Goal: Information Seeking & Learning: Check status

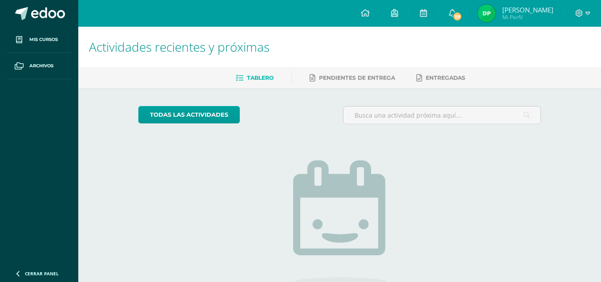
click at [495, 12] on img at bounding box center [487, 13] width 18 height 18
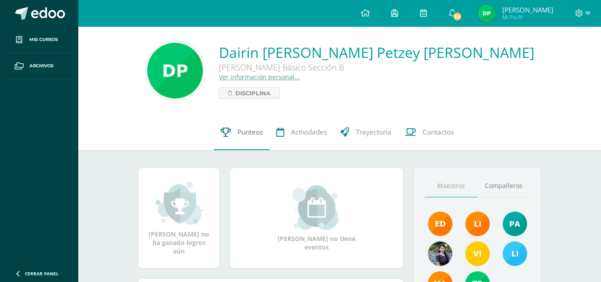
click at [245, 139] on link "Punteos" at bounding box center [242, 132] width 56 height 36
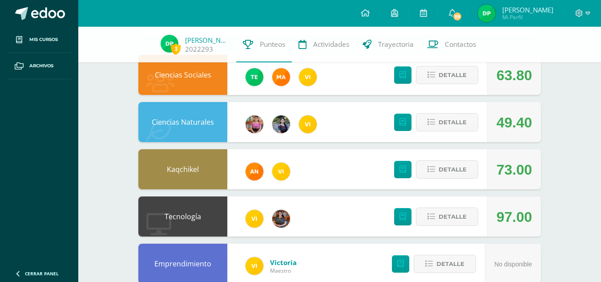
scroll to position [89, 0]
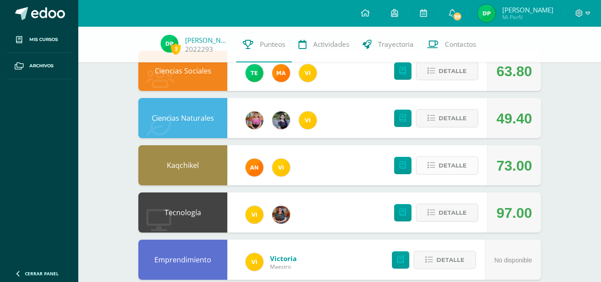
click at [452, 171] on span "Detalle" at bounding box center [453, 165] width 28 height 16
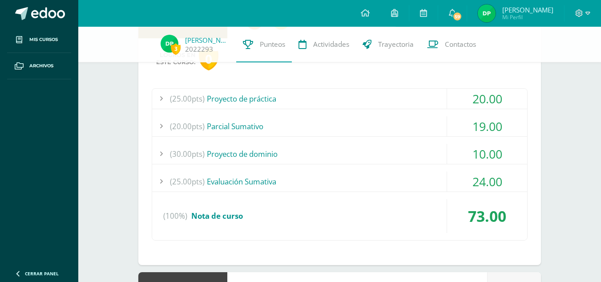
scroll to position [237, 0]
click at [437, 145] on div "(30.00pts) Proyecto de dominio" at bounding box center [339, 153] width 375 height 20
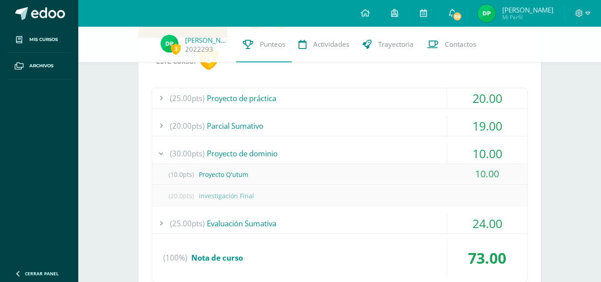
click at [437, 145] on div "(30.00pts) Proyecto de dominio" at bounding box center [339, 153] width 375 height 20
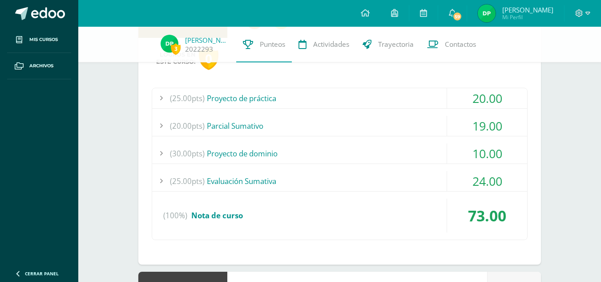
click at [422, 178] on div "(25.00pts) Evaluación Sumativa" at bounding box center [339, 181] width 375 height 20
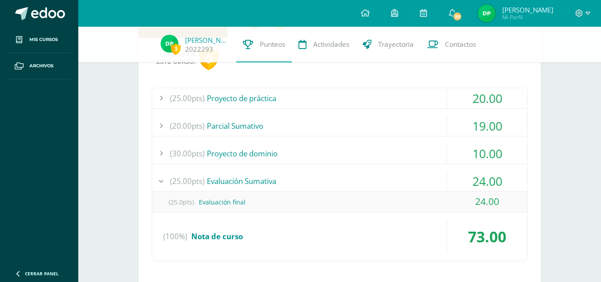
click at [422, 178] on div "(25.00pts) Evaluación Sumativa" at bounding box center [339, 181] width 375 height 20
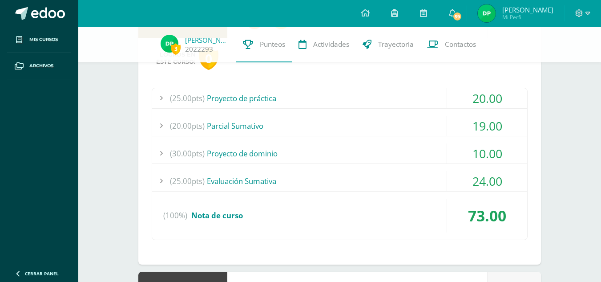
click at [410, 119] on div "(20.00pts) Parcial Sumativo" at bounding box center [339, 126] width 375 height 20
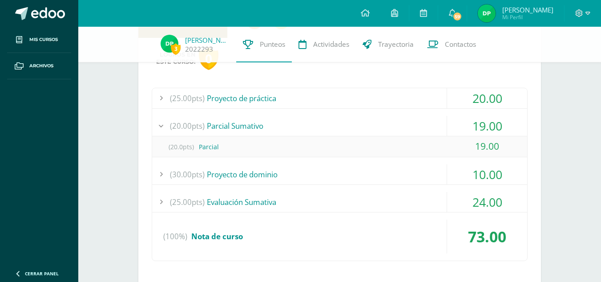
click at [410, 119] on div "(20.00pts) Parcial Sumativo" at bounding box center [339, 126] width 375 height 20
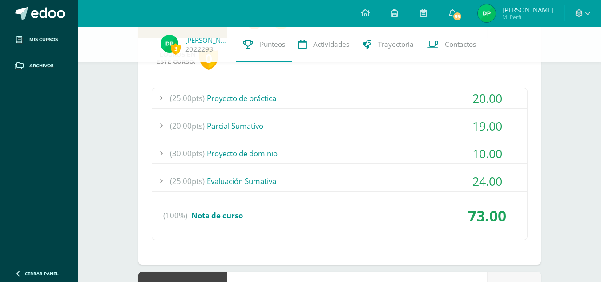
click at [420, 101] on div "(25.00pts) Proyecto de práctica" at bounding box center [339, 98] width 375 height 20
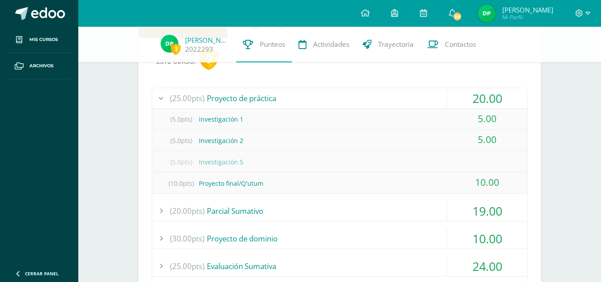
click at [427, 94] on div "(25.00pts) Proyecto de práctica" at bounding box center [339, 98] width 375 height 20
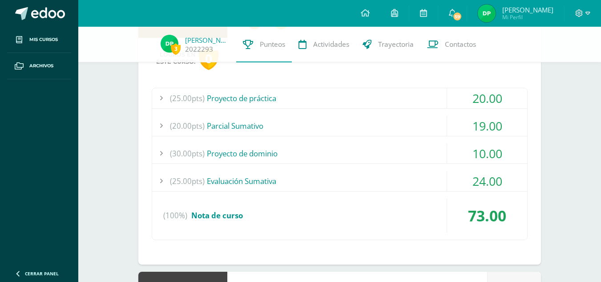
click at [427, 94] on div "(25.00pts) Proyecto de práctica" at bounding box center [339, 98] width 375 height 20
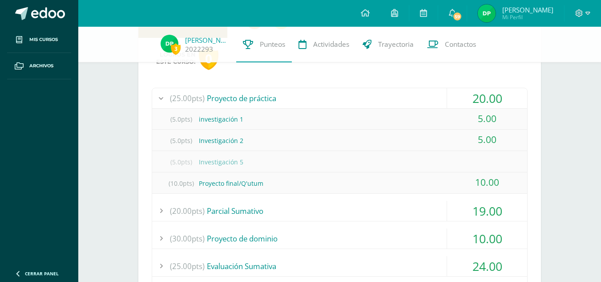
click at [427, 94] on div "(25.00pts) Proyecto de práctica" at bounding box center [339, 98] width 375 height 20
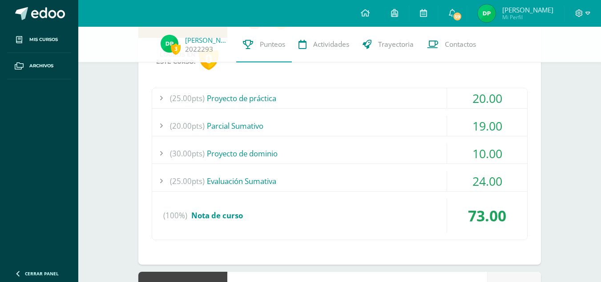
click at [427, 94] on div "(25.00pts) Proyecto de práctica" at bounding box center [339, 98] width 375 height 20
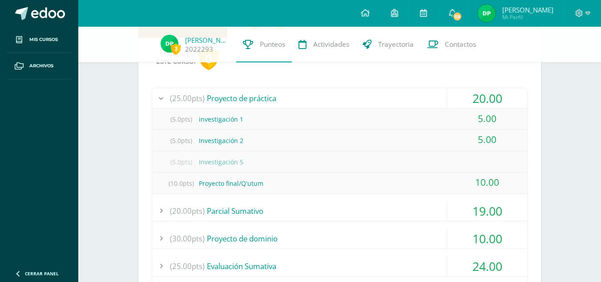
click at [427, 94] on div "(25.00pts) Proyecto de práctica" at bounding box center [339, 98] width 375 height 20
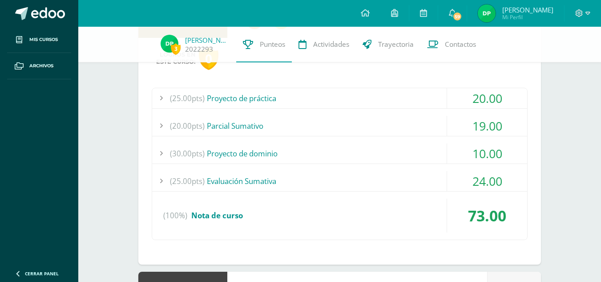
click at [427, 94] on div "(25.00pts) Proyecto de práctica" at bounding box center [339, 98] width 375 height 20
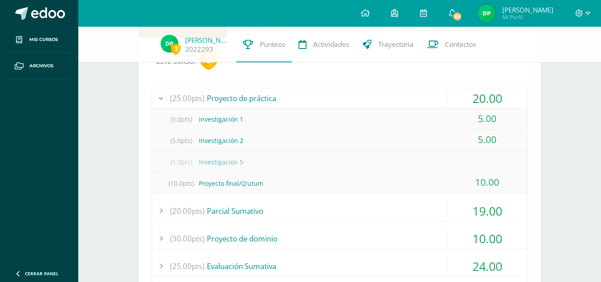
click at [427, 94] on div "(25.00pts) Proyecto de práctica" at bounding box center [339, 98] width 375 height 20
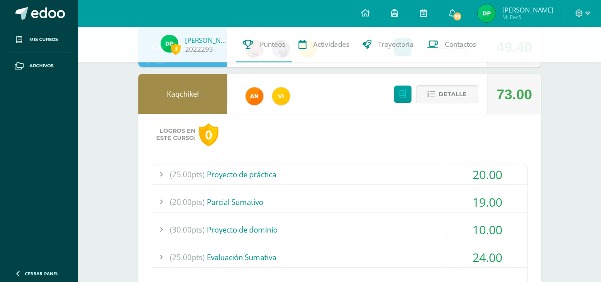
scroll to position [157, 0]
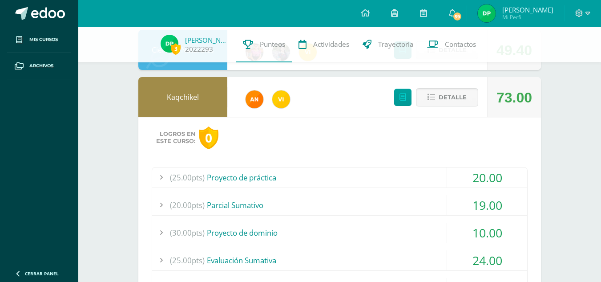
click at [458, 87] on div "Detalle" at bounding box center [434, 97] width 106 height 40
click at [458, 107] on div "Detalle" at bounding box center [434, 97] width 106 height 40
click at [458, 101] on span "Detalle" at bounding box center [453, 97] width 28 height 16
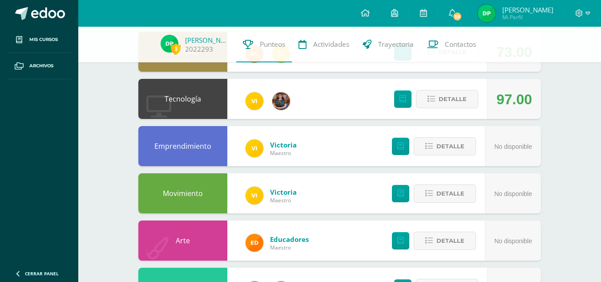
scroll to position [203, 0]
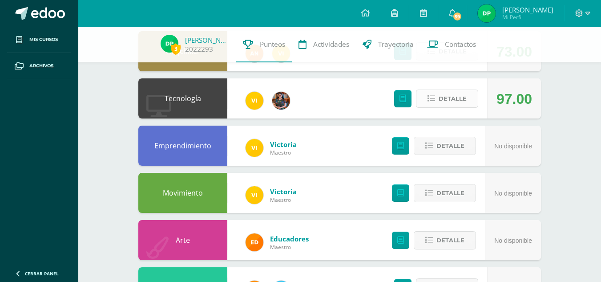
click at [441, 99] on span "Detalle" at bounding box center [453, 98] width 28 height 16
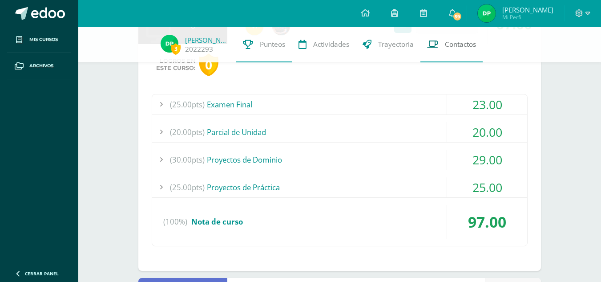
scroll to position [278, 0]
click at [379, 101] on div "(25.00pts) Examen Final" at bounding box center [339, 104] width 375 height 20
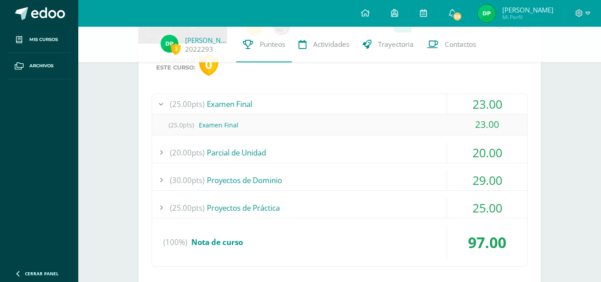
click at [383, 143] on div "(20.00pts) Parcial de Unidad" at bounding box center [339, 152] width 375 height 20
click at [379, 176] on div "(30.00pts) Proyectos de Dominio" at bounding box center [339, 180] width 375 height 20
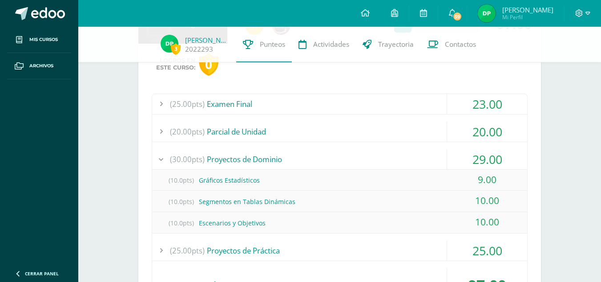
click at [379, 176] on div "(10.0pts) Gráficos Estadísticos" at bounding box center [339, 180] width 375 height 20
click at [405, 150] on div "(30.00pts) Proyectos de Dominio" at bounding box center [339, 159] width 375 height 20
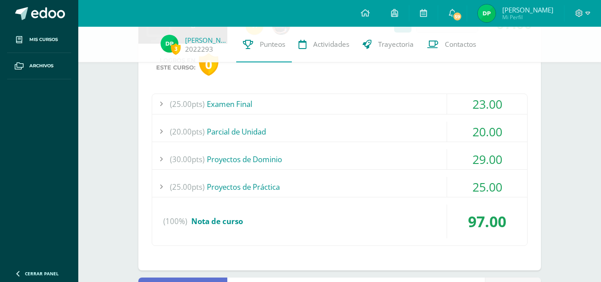
click at [407, 183] on div "(25.00pts) Proyectos de Práctica" at bounding box center [339, 187] width 375 height 20
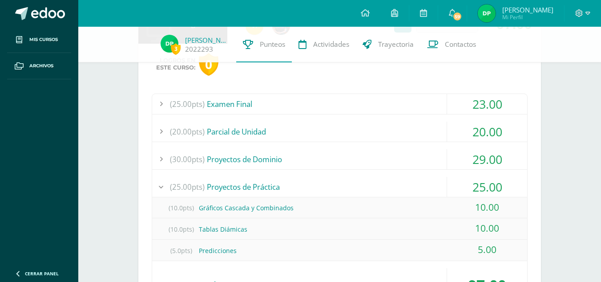
click at [407, 183] on div "(25.00pts) Proyectos de Práctica" at bounding box center [339, 187] width 375 height 20
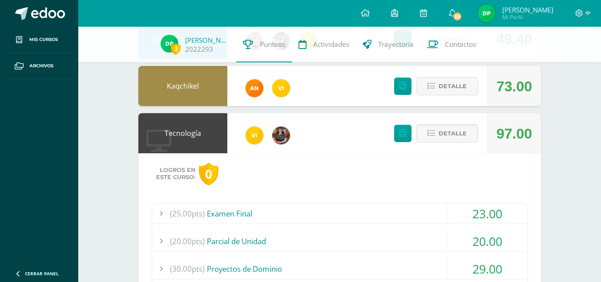
scroll to position [157, 0]
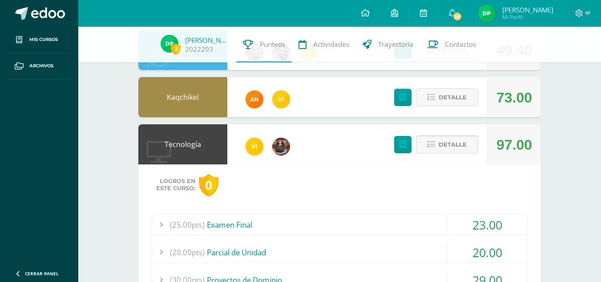
click at [450, 145] on span "Detalle" at bounding box center [453, 144] width 28 height 16
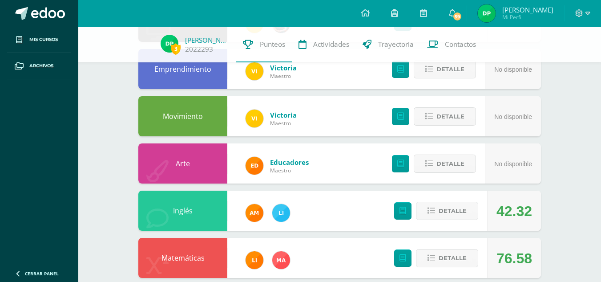
scroll to position [341, 0]
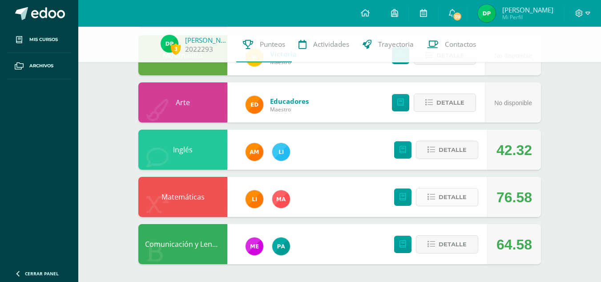
click at [459, 206] on button "Detalle" at bounding box center [447, 197] width 62 height 18
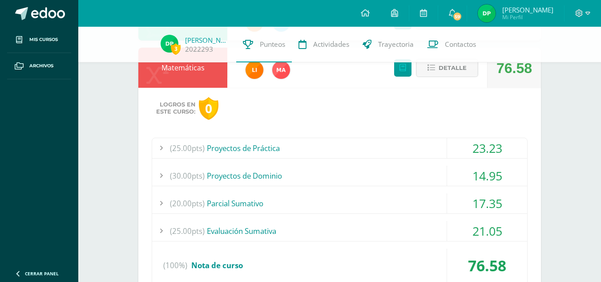
scroll to position [470, 0]
click at [402, 157] on div "(25.00pts) Proyectos de Práctica" at bounding box center [339, 147] width 375 height 20
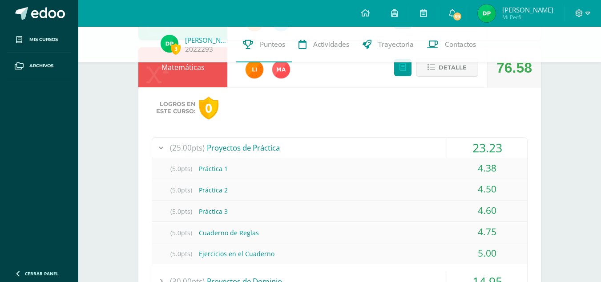
click at [425, 151] on div "(25.00pts) Proyectos de Práctica" at bounding box center [339, 147] width 375 height 20
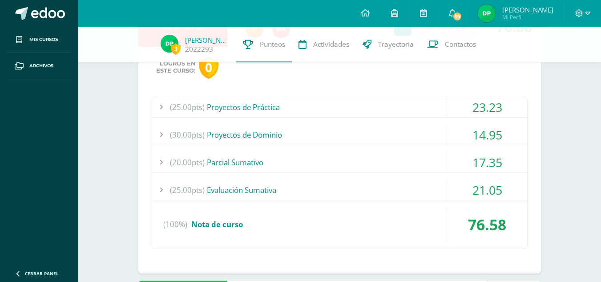
scroll to position [511, 0]
click at [387, 128] on div "(30.00pts) Proyectos de Dominio" at bounding box center [339, 134] width 375 height 20
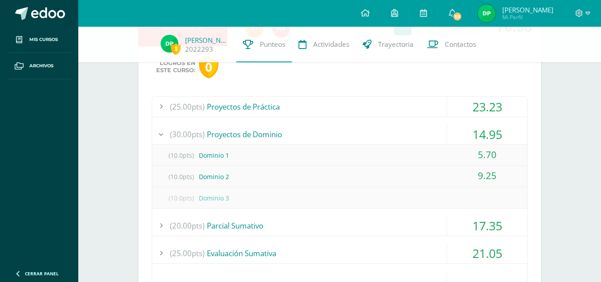
click at [436, 125] on div "(30.00pts) Proyectos de Dominio" at bounding box center [339, 134] width 375 height 20
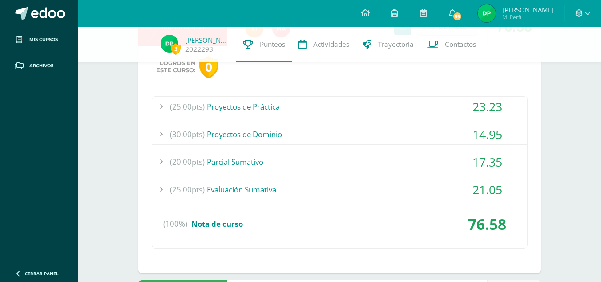
scroll to position [526, 0]
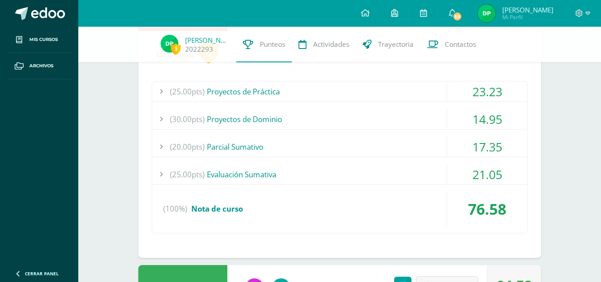
click at [424, 137] on div "(20.00pts) Parcial Sumativo" at bounding box center [339, 147] width 375 height 20
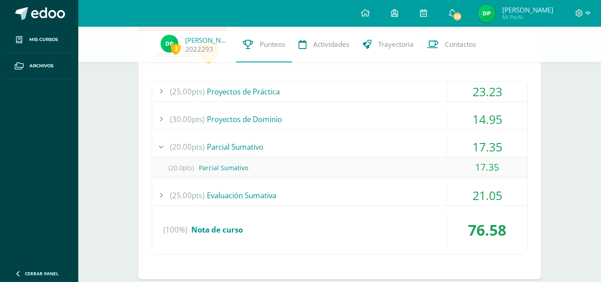
click at [424, 137] on div "(20.00pts) Parcial Sumativo" at bounding box center [339, 147] width 375 height 20
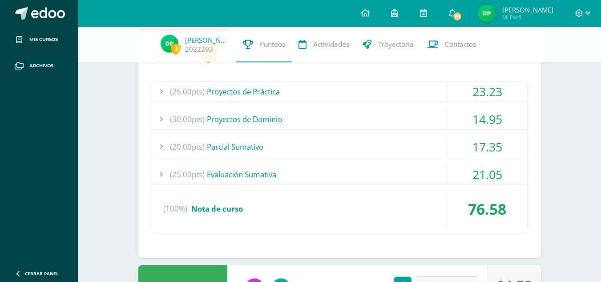
click at [429, 176] on div "(25.00pts) Evaluación Sumativa" at bounding box center [339, 174] width 375 height 20
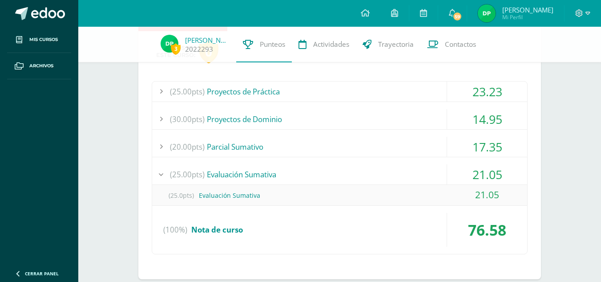
click at [429, 176] on div "(25.00pts) Evaluación Sumativa" at bounding box center [339, 174] width 375 height 20
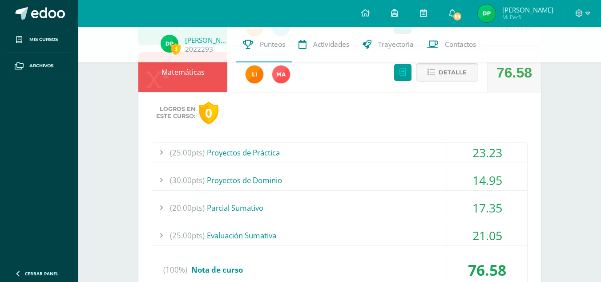
scroll to position [460, 0]
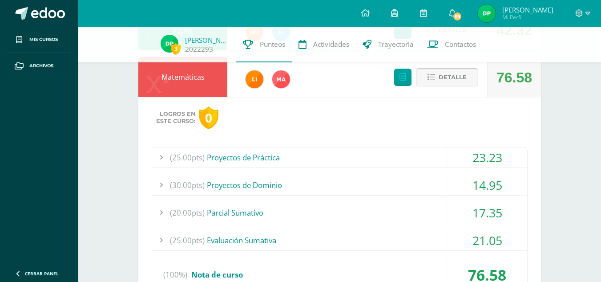
click at [446, 76] on span "Detalle" at bounding box center [453, 77] width 28 height 16
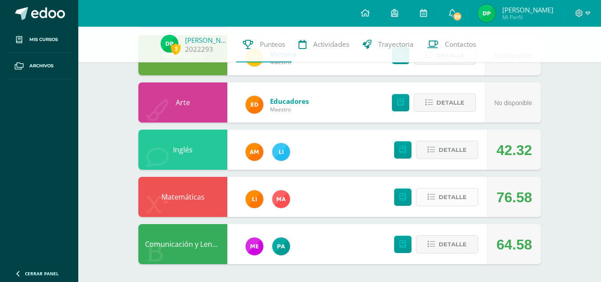
scroll to position [341, 0]
click at [453, 241] on span "Detalle" at bounding box center [453, 244] width 28 height 16
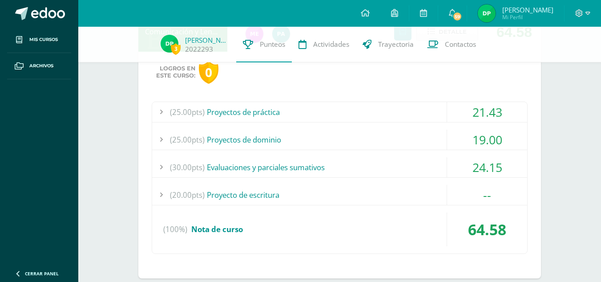
scroll to position [554, 0]
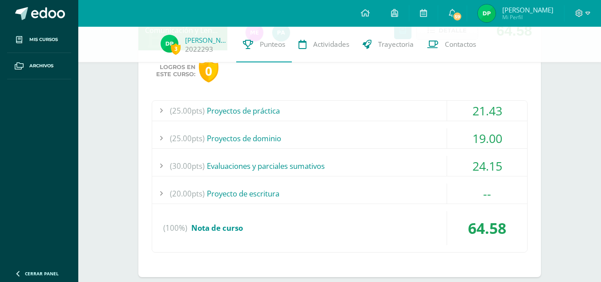
click at [404, 111] on div "(25.00pts) Proyectos de práctica" at bounding box center [339, 111] width 375 height 20
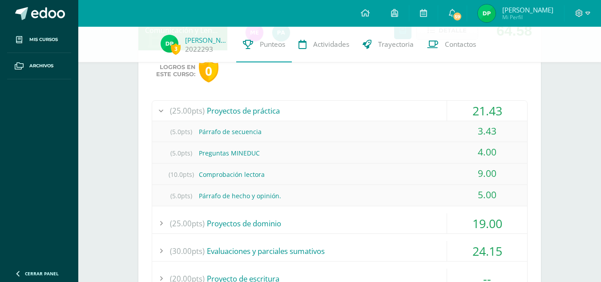
click at [404, 111] on div "(25.00pts) Proyectos de práctica" at bounding box center [339, 111] width 375 height 20
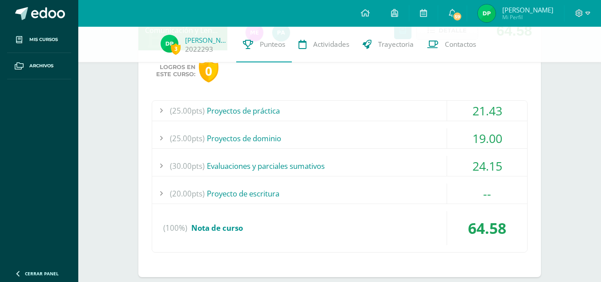
click at [403, 134] on div "(25.00pts) Proyectos de dominio" at bounding box center [339, 138] width 375 height 20
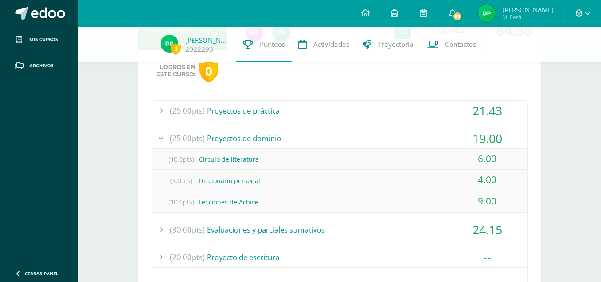
click at [403, 134] on div "(25.00pts) Proyectos de dominio" at bounding box center [339, 138] width 375 height 20
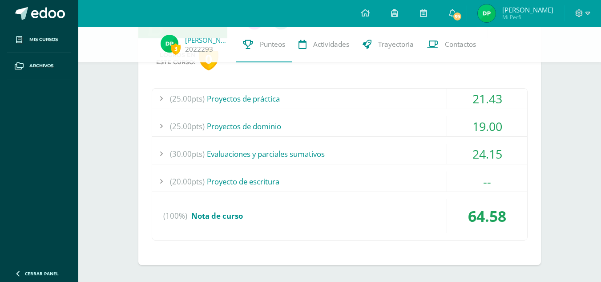
scroll to position [567, 0]
click at [400, 151] on div "(30.00pts) Evaluaciones y parciales sumativos" at bounding box center [339, 153] width 375 height 20
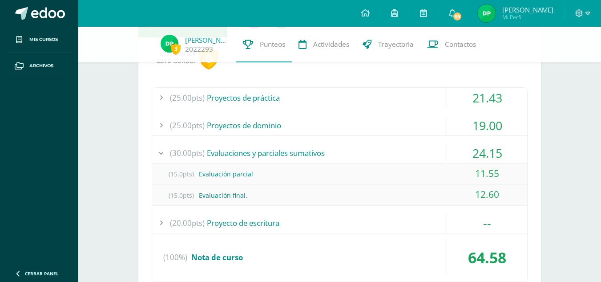
click at [415, 154] on div "(30.00pts) Evaluaciones y parciales sumativos" at bounding box center [339, 153] width 375 height 20
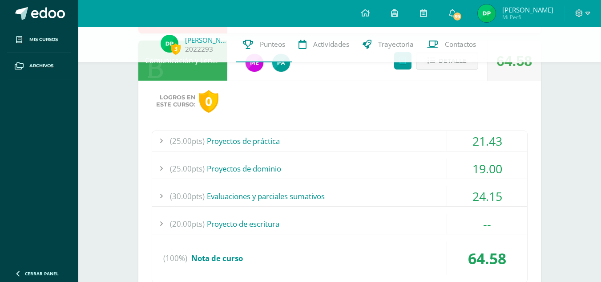
scroll to position [528, 0]
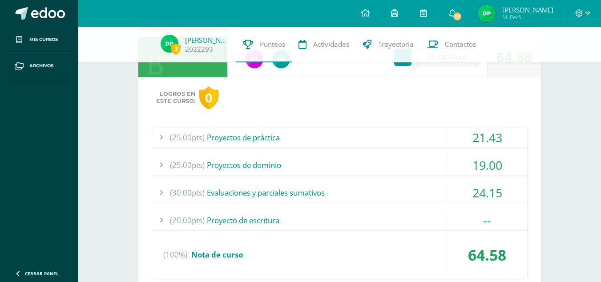
click at [385, 219] on div "(20.00pts) Proyecto de escritura" at bounding box center [339, 220] width 375 height 20
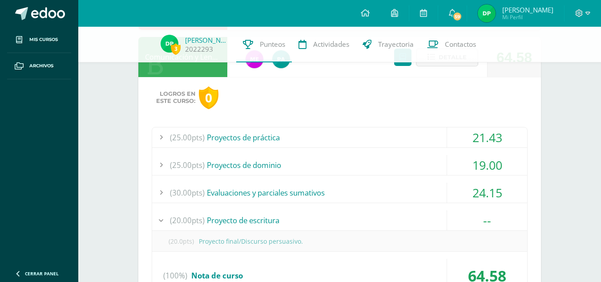
click at [385, 219] on div "(20.00pts) Proyecto de escritura" at bounding box center [339, 220] width 375 height 20
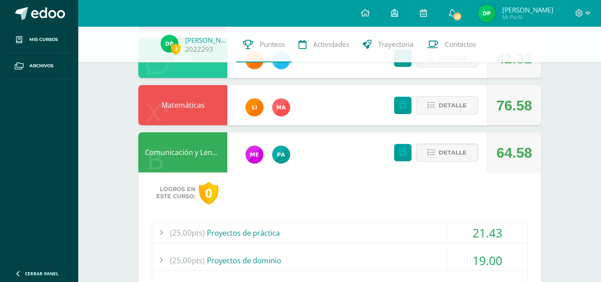
scroll to position [431, 0]
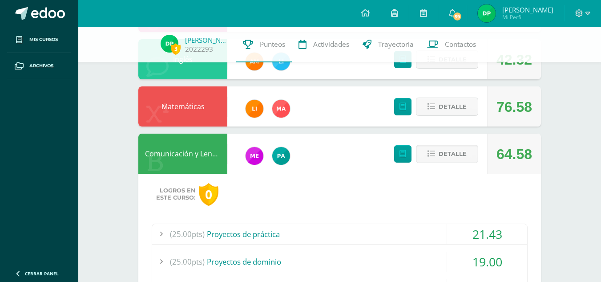
drag, startPoint x: 447, startPoint y: 144, endPoint x: 447, endPoint y: 170, distance: 26.3
click at [447, 170] on div "Detalle" at bounding box center [434, 153] width 106 height 40
click at [452, 159] on span "Detalle" at bounding box center [453, 153] width 28 height 16
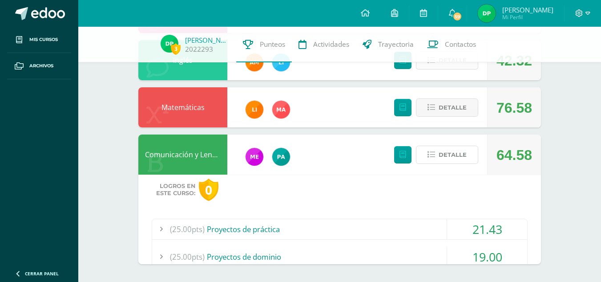
scroll to position [341, 0]
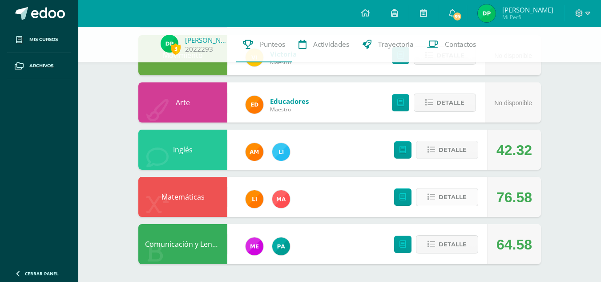
click at [452, 190] on span "Detalle" at bounding box center [453, 197] width 28 height 16
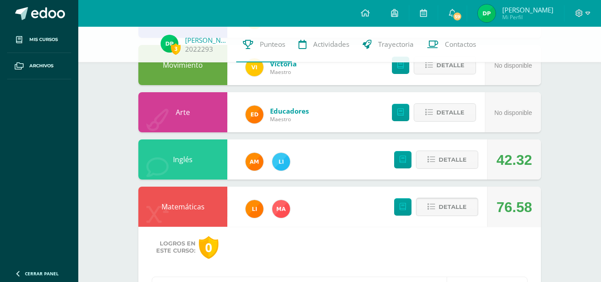
scroll to position [331, 0]
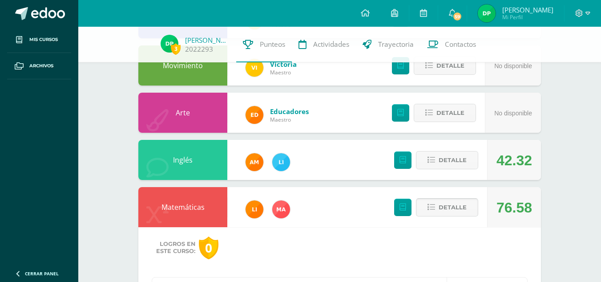
click at [459, 203] on span "Detalle" at bounding box center [453, 207] width 28 height 16
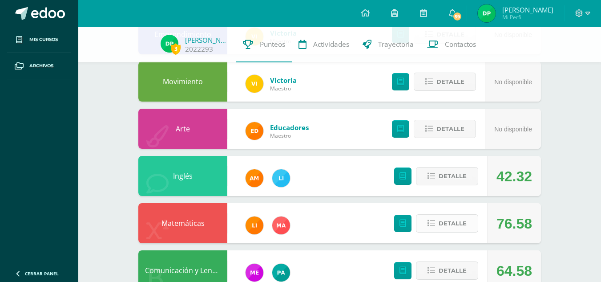
scroll to position [314, 0]
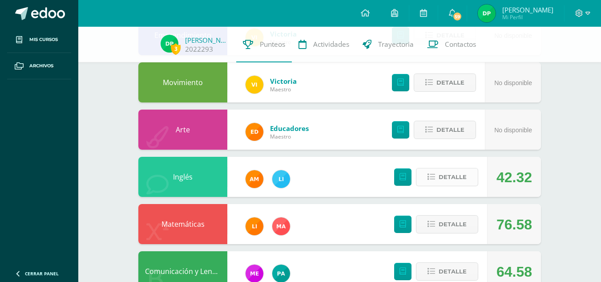
click at [441, 178] on span "Detalle" at bounding box center [453, 177] width 28 height 16
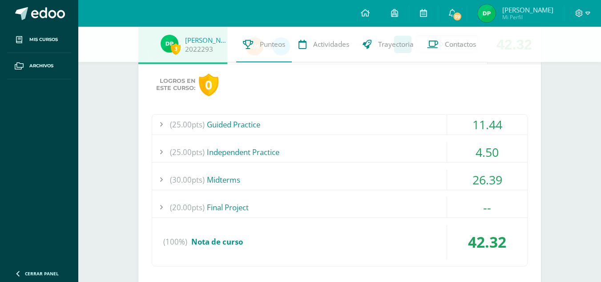
scroll to position [448, 0]
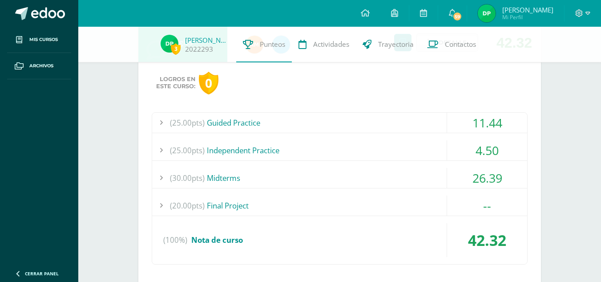
click at [403, 118] on div "(25.00pts) Guided Practice" at bounding box center [339, 123] width 375 height 20
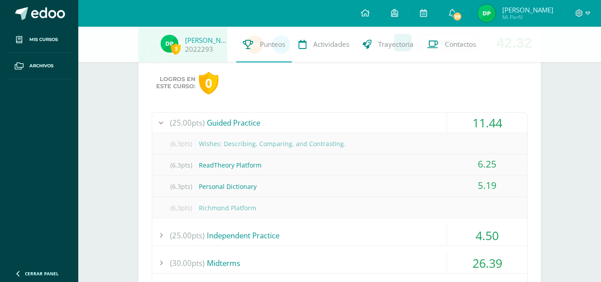
click at [409, 123] on div "(25.00pts) Guided Practice" at bounding box center [339, 123] width 375 height 20
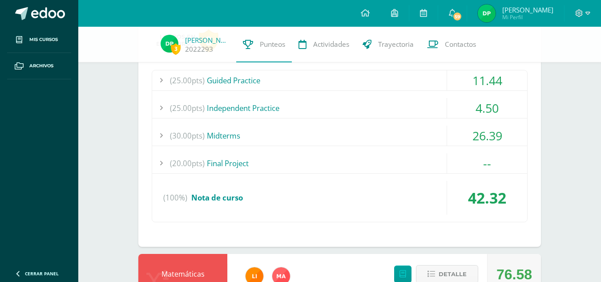
scroll to position [491, 0]
click at [371, 107] on div "(25.00pts) Independent Practice" at bounding box center [339, 107] width 375 height 20
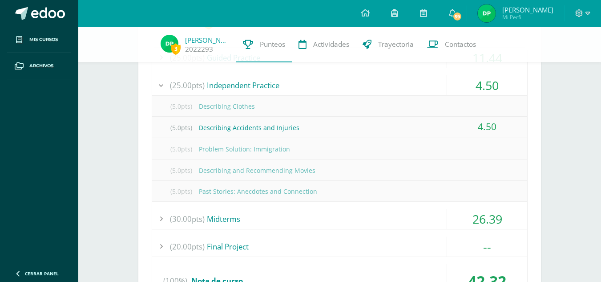
scroll to position [513, 0]
click at [408, 85] on div "(25.00pts) Independent Practice" at bounding box center [339, 85] width 375 height 20
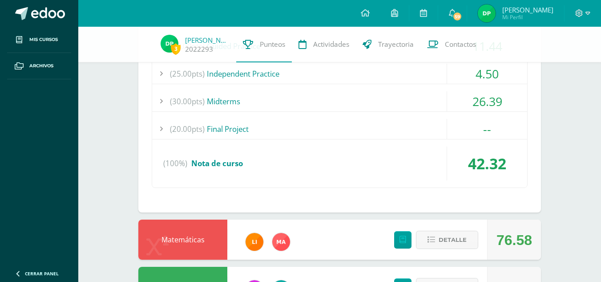
scroll to position [524, 0]
click at [402, 102] on div "(30.00pts) Midterms" at bounding box center [339, 102] width 375 height 20
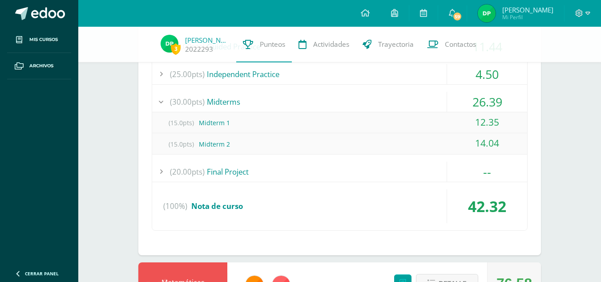
click at [430, 102] on div "(30.00pts) Midterms" at bounding box center [339, 102] width 375 height 20
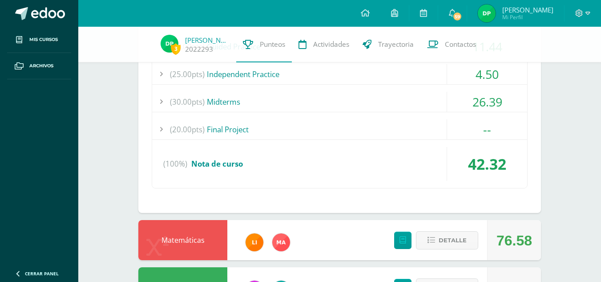
click at [420, 118] on div "(25.00pts) Guided Practice 11.44 (6.3pts) Wishes: Describing, Comparing, and Co…" at bounding box center [340, 112] width 376 height 152
click at [406, 122] on div "(20.00pts) Final Project" at bounding box center [339, 129] width 375 height 20
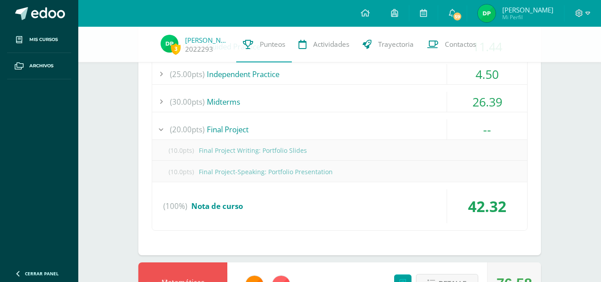
click at [406, 122] on div "(20.00pts) Final Project" at bounding box center [339, 129] width 375 height 20
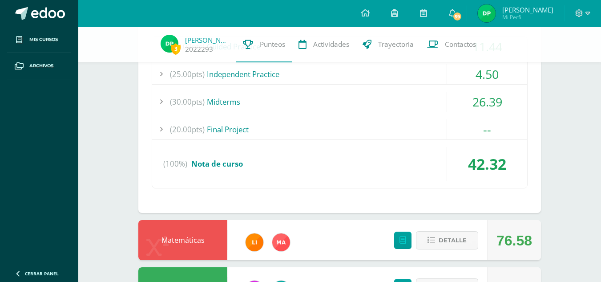
click at [406, 122] on div "(20.00pts) Final Project" at bounding box center [339, 129] width 375 height 20
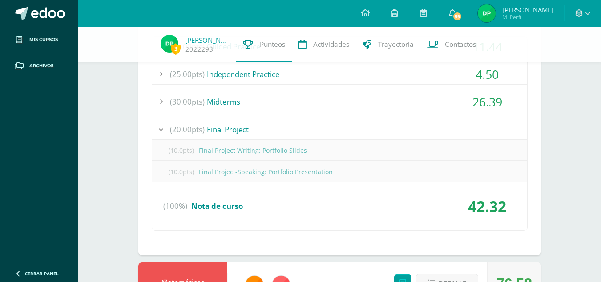
click at [406, 122] on div "(20.00pts) Final Project" at bounding box center [339, 129] width 375 height 20
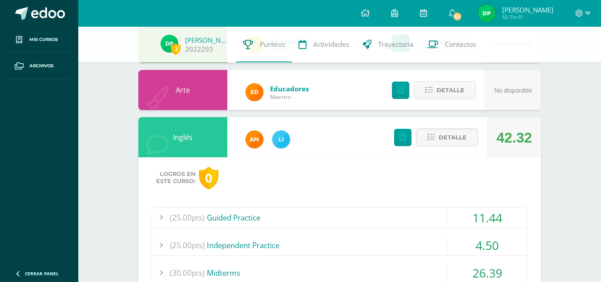
scroll to position [352, 0]
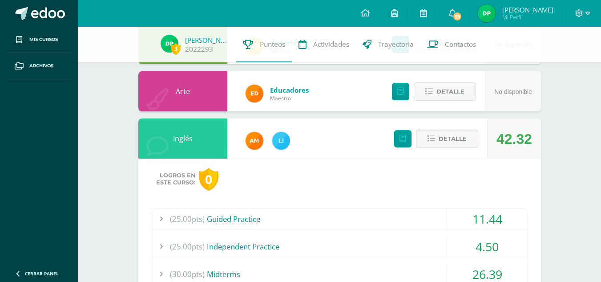
click at [449, 133] on span "Detalle" at bounding box center [453, 138] width 28 height 16
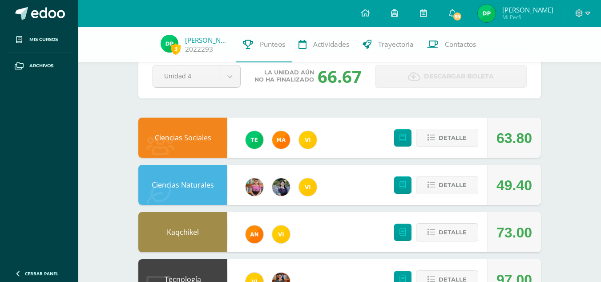
scroll to position [22, 0]
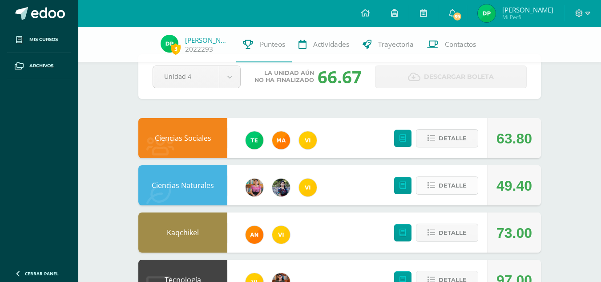
click at [453, 189] on span "Detalle" at bounding box center [453, 185] width 28 height 16
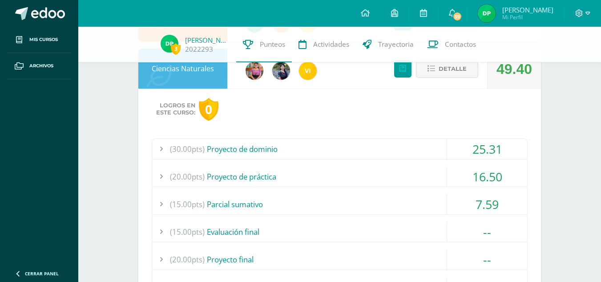
scroll to position [139, 0]
click at [416, 144] on div "(30.00pts) Proyecto de dominio" at bounding box center [339, 148] width 375 height 20
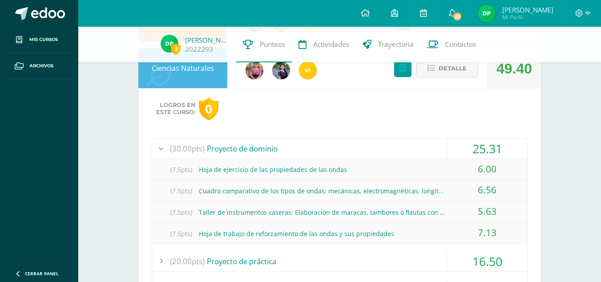
click at [416, 144] on div "(30.00pts) Proyecto de dominio" at bounding box center [339, 148] width 375 height 20
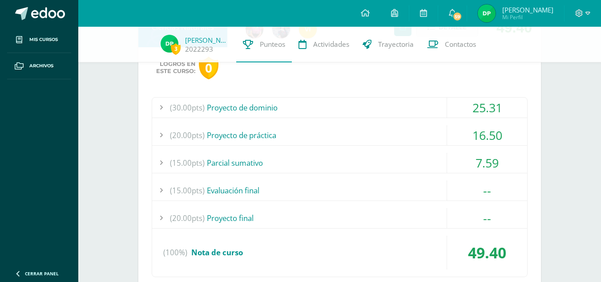
scroll to position [182, 0]
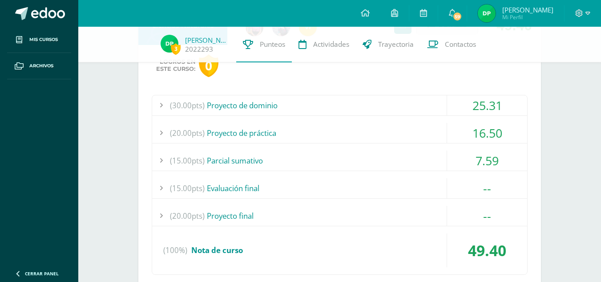
click at [391, 134] on div "(20.00pts) Proyecto de práctica" at bounding box center [339, 133] width 375 height 20
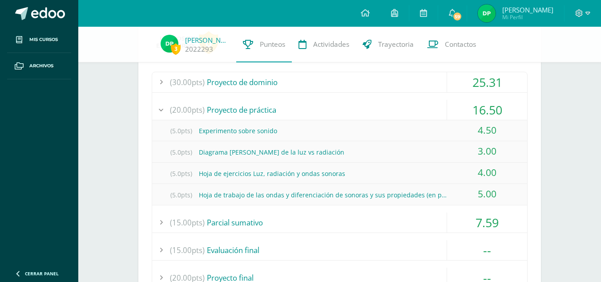
scroll to position [209, 0]
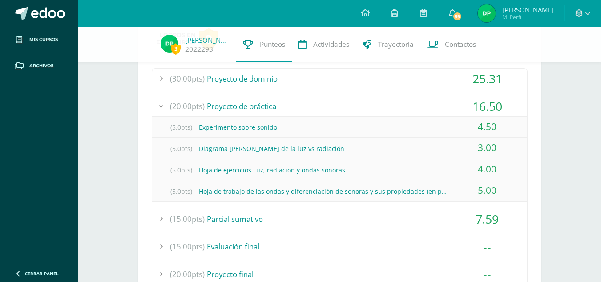
click at [395, 107] on div "(20.00pts) Proyecto de práctica" at bounding box center [339, 106] width 375 height 20
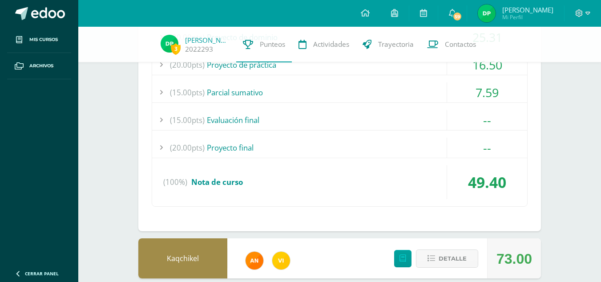
scroll to position [251, 0]
click at [384, 91] on div "(15.00pts) Parcial sumativo" at bounding box center [339, 92] width 375 height 20
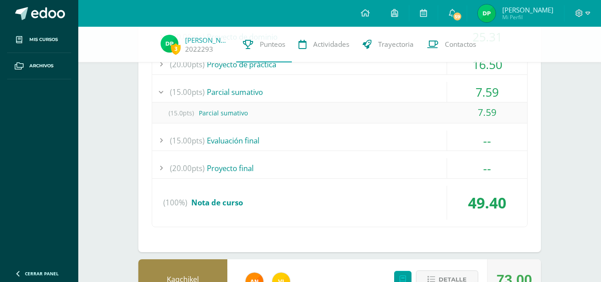
click at [384, 91] on div "(15.00pts) Parcial sumativo" at bounding box center [339, 92] width 375 height 20
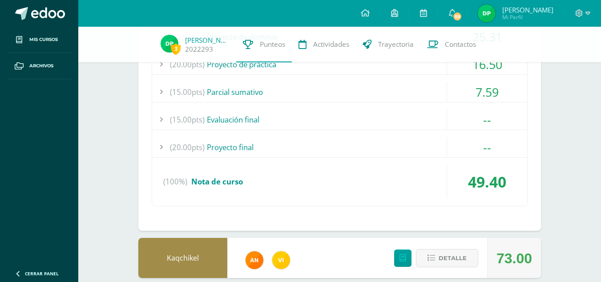
click at [378, 115] on div "(15.00pts) Evaluación final" at bounding box center [339, 119] width 375 height 20
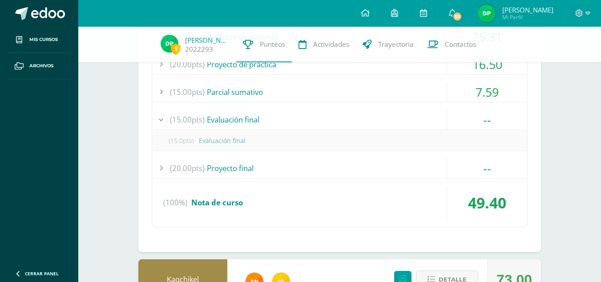
click at [378, 115] on div "(15.00pts) Evaluación final" at bounding box center [339, 119] width 375 height 20
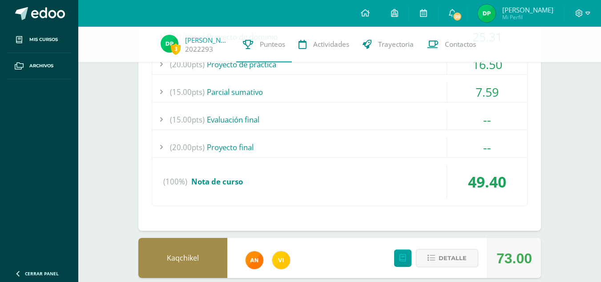
click at [372, 140] on div "(20.00pts) Proyecto final" at bounding box center [339, 147] width 375 height 20
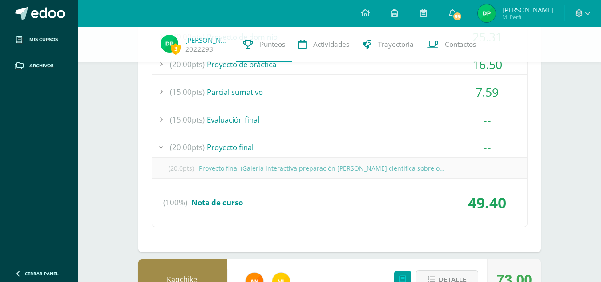
click at [372, 140] on div "(20.00pts) Proyecto final" at bounding box center [339, 147] width 375 height 20
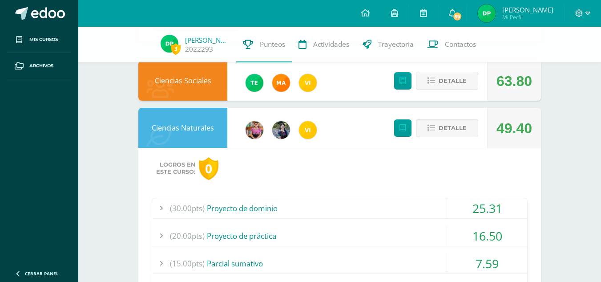
scroll to position [78, 0]
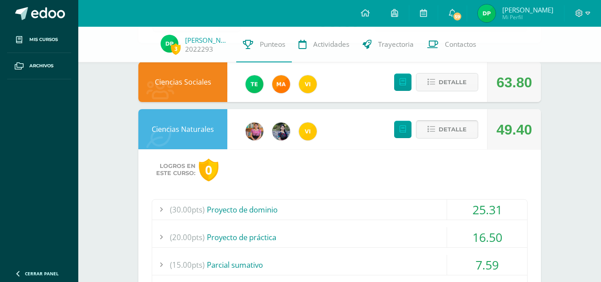
click at [443, 125] on span "Detalle" at bounding box center [453, 129] width 28 height 16
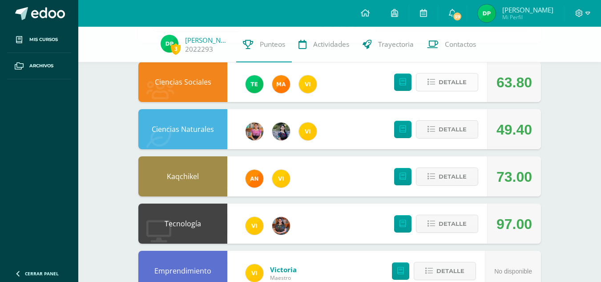
click at [453, 80] on span "Detalle" at bounding box center [453, 82] width 28 height 16
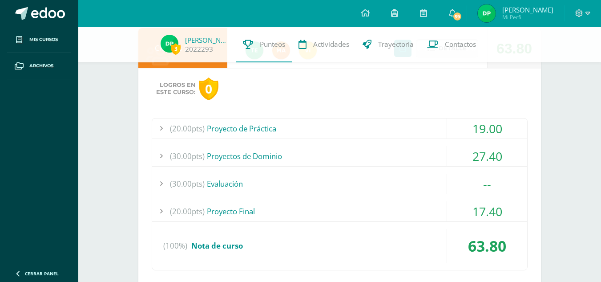
scroll to position [113, 0]
click at [404, 191] on div "(30.00pts) Evaluación" at bounding box center [339, 183] width 375 height 20
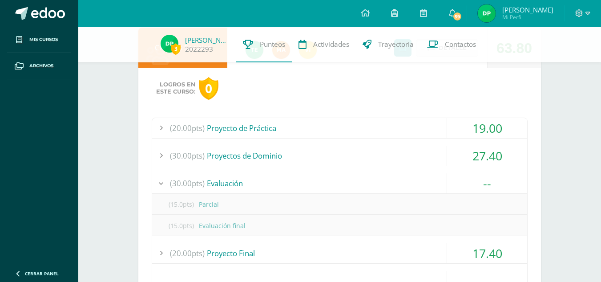
click at [414, 181] on div "(30.00pts) Evaluación" at bounding box center [339, 183] width 375 height 20
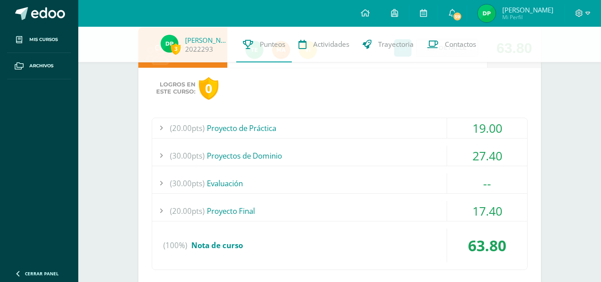
click at [413, 210] on div "(20.00pts) Proyecto Final" at bounding box center [339, 211] width 375 height 20
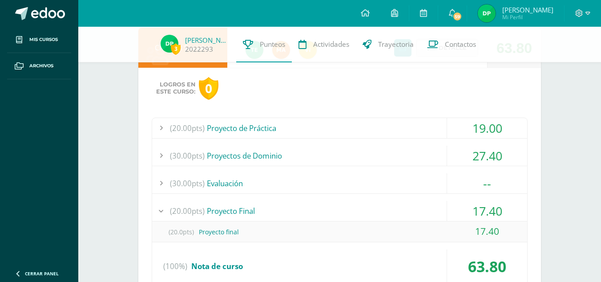
click at [413, 210] on div "(20.00pts) Proyecto Final" at bounding box center [339, 211] width 375 height 20
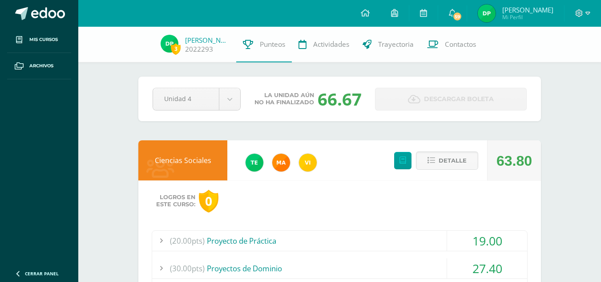
scroll to position [9, 0]
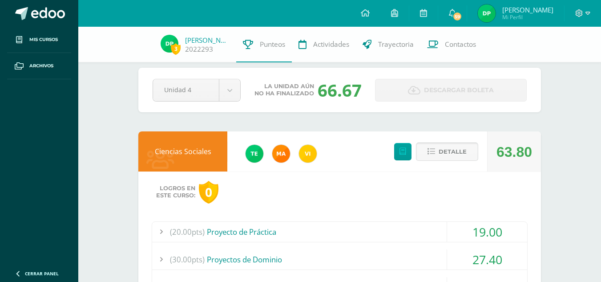
click at [446, 160] on button "Detalle" at bounding box center [447, 151] width 62 height 18
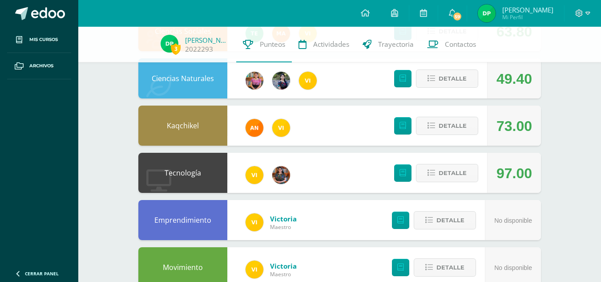
scroll to position [0, 0]
